Goal: Communication & Community: Answer question/provide support

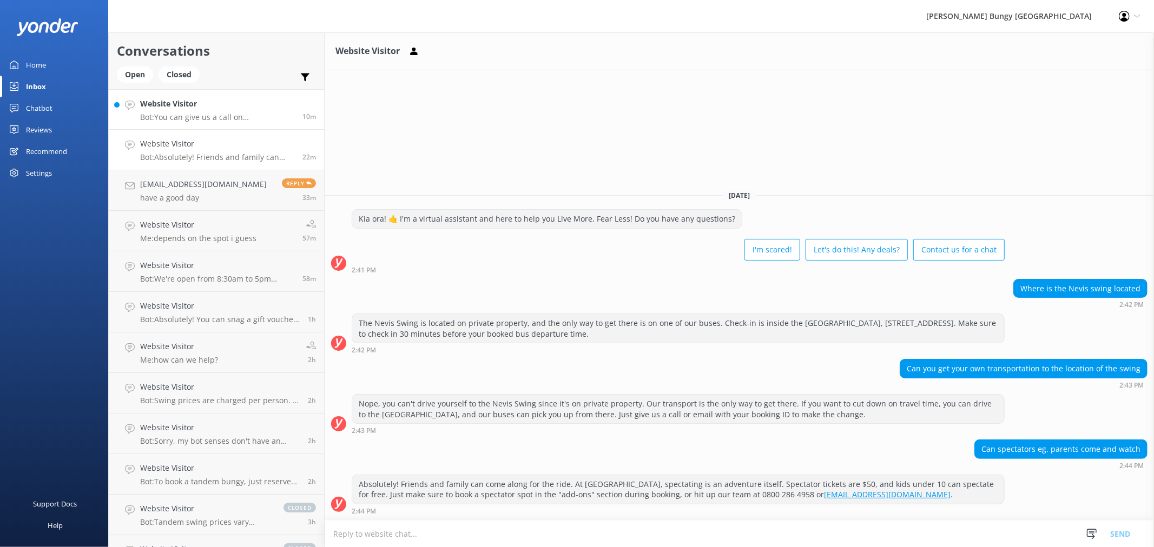
click at [266, 121] on p "Bot: You can give us a call on [PHONE_NUMBER] or [PHONE_NUMBER] to chat with a …" at bounding box center [217, 117] width 154 height 10
